Goal: Information Seeking & Learning: Learn about a topic

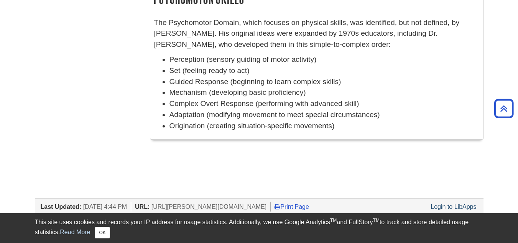
scroll to position [786, 0]
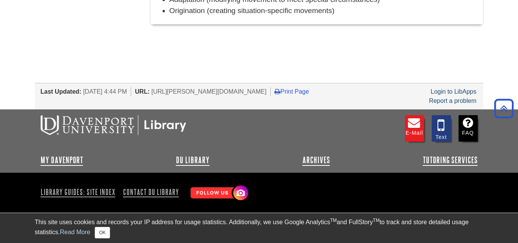
click at [176, 90] on span "[URL][PERSON_NAME][DOMAIN_NAME]" at bounding box center [208, 91] width 115 height 7
click at [167, 88] on span "[URL][PERSON_NAME][DOMAIN_NAME]" at bounding box center [208, 91] width 115 height 7
click at [169, 96] on li "URL: [URL][PERSON_NAME][DOMAIN_NAME]" at bounding box center [203, 91] width 136 height 9
drag, startPoint x: 168, startPoint y: 92, endPoint x: 297, endPoint y: 91, distance: 128.8
click at [267, 91] on span "[URL][PERSON_NAME][DOMAIN_NAME]" at bounding box center [208, 91] width 115 height 7
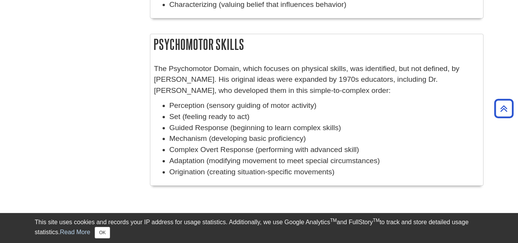
scroll to position [786, 0]
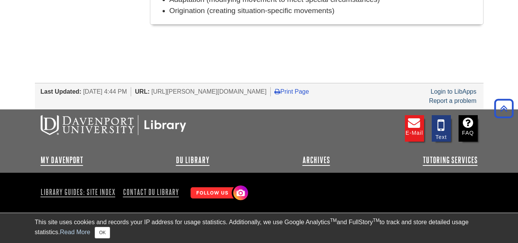
click at [165, 90] on span "[URL][PERSON_NAME][DOMAIN_NAME]" at bounding box center [208, 91] width 115 height 7
drag, startPoint x: 165, startPoint y: 89, endPoint x: 300, endPoint y: 89, distance: 134.9
click at [271, 89] on li "URL: [URL][PERSON_NAME][DOMAIN_NAME]" at bounding box center [203, 91] width 136 height 9
copy span "[URL][PERSON_NAME][DOMAIN_NAME]"
